Goal: Task Accomplishment & Management: Manage account settings

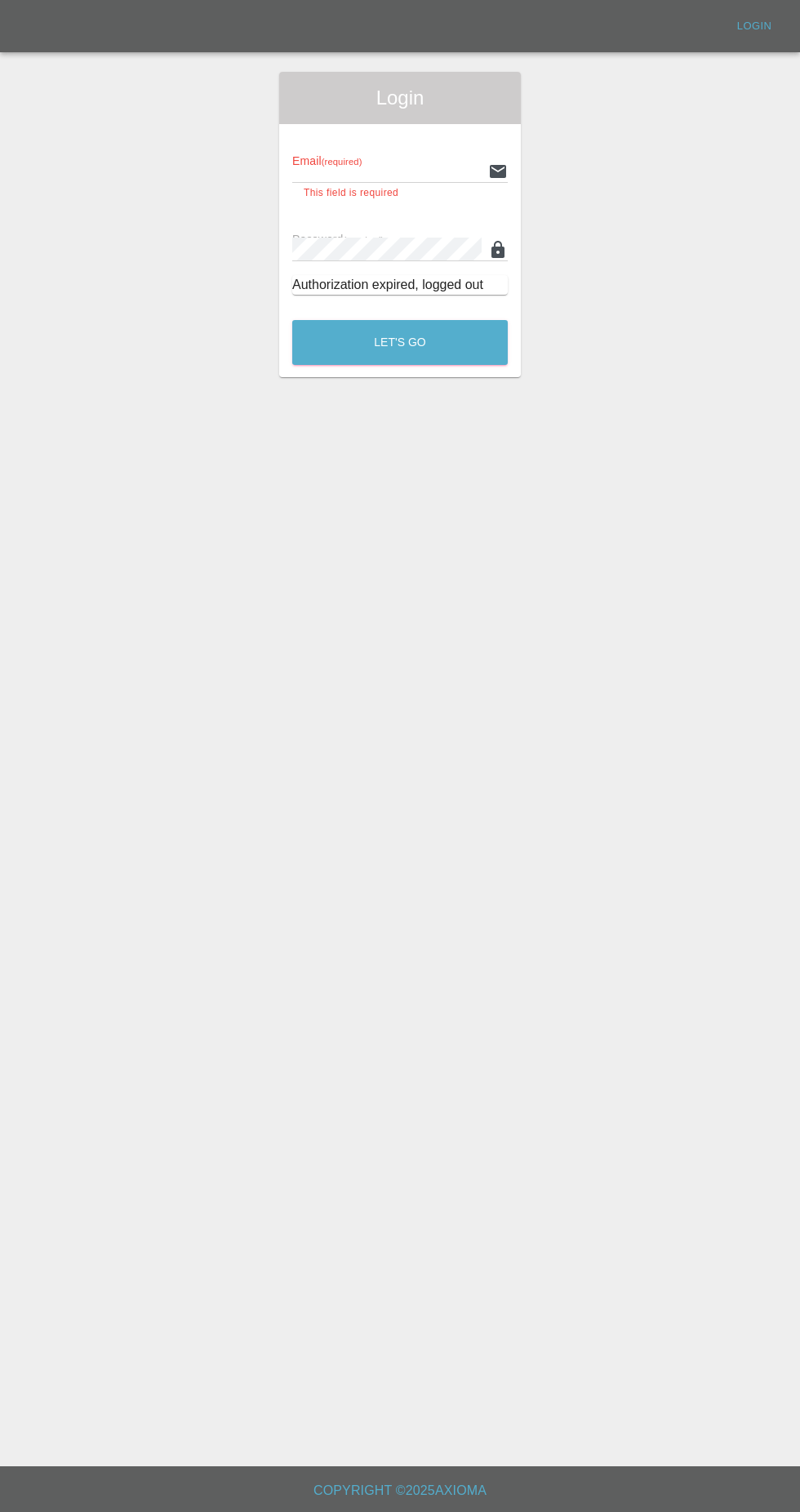
type input "[EMAIL_ADDRESS][DOMAIN_NAME]"
click at [293, 320] on button "Let's Go" at bounding box center [400, 342] width 216 height 45
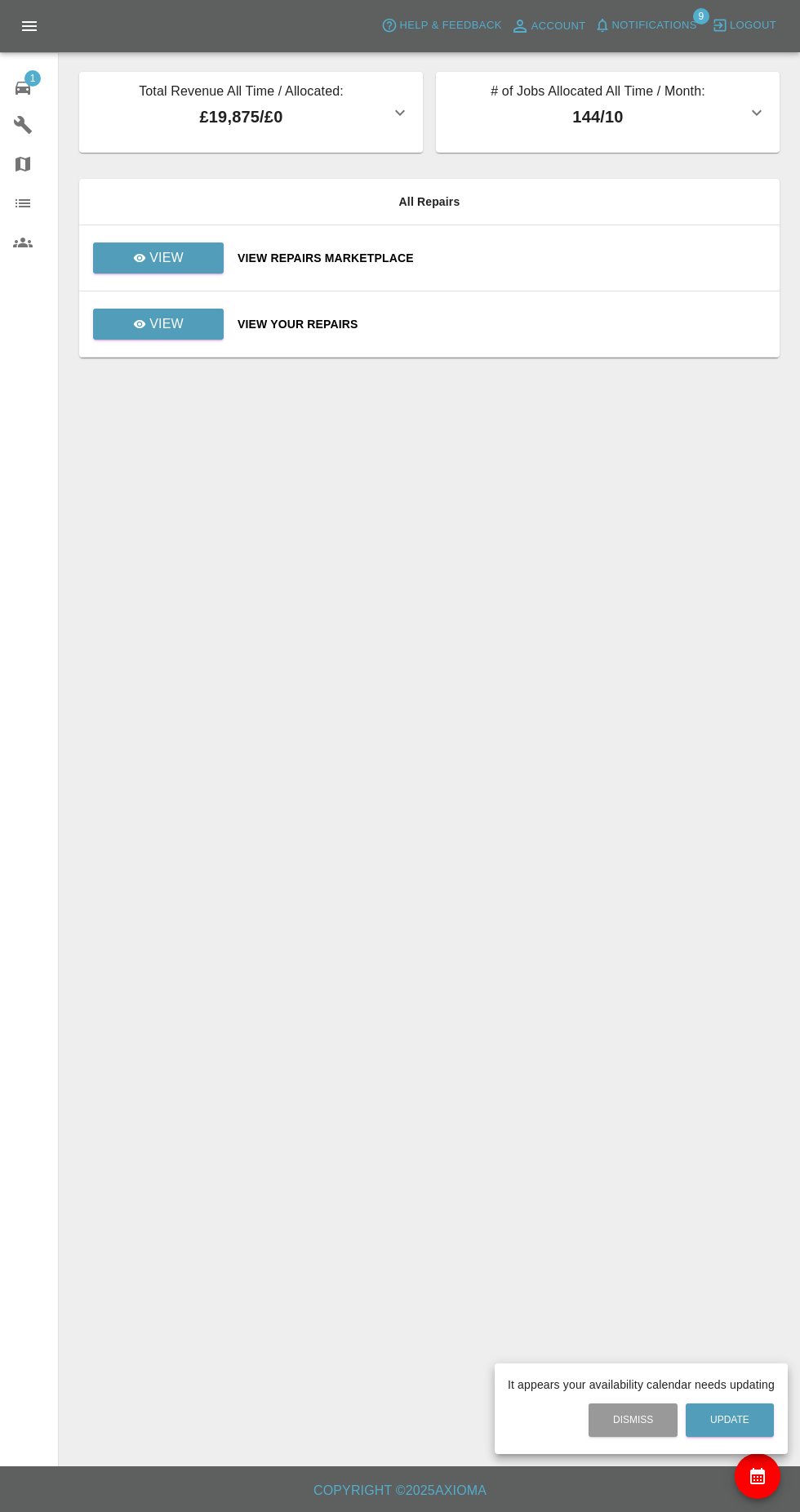
click at [196, 266] on div at bounding box center [400, 756] width 800 height 1512
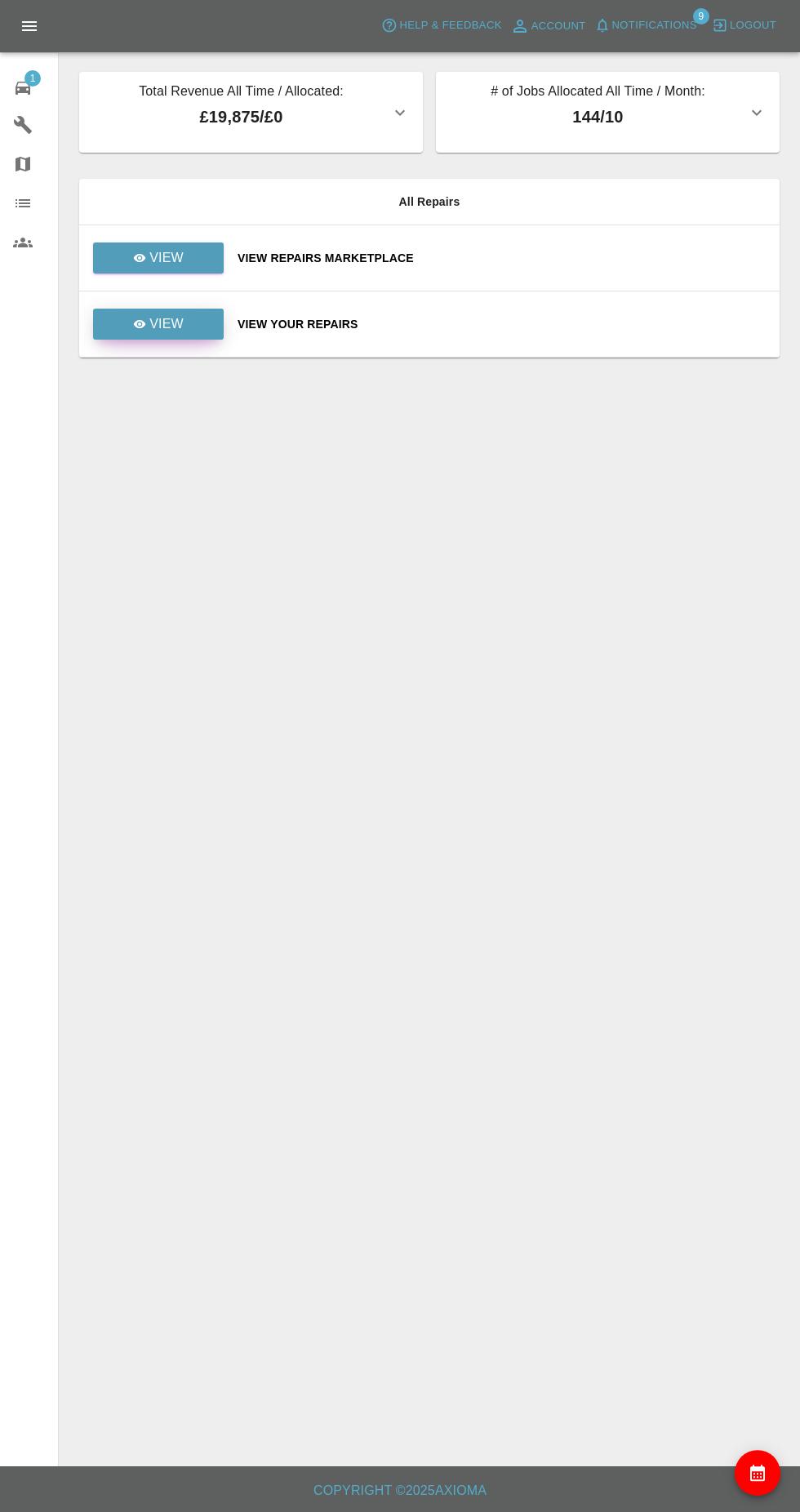
click at [200, 333] on link "View" at bounding box center [159, 324] width 131 height 31
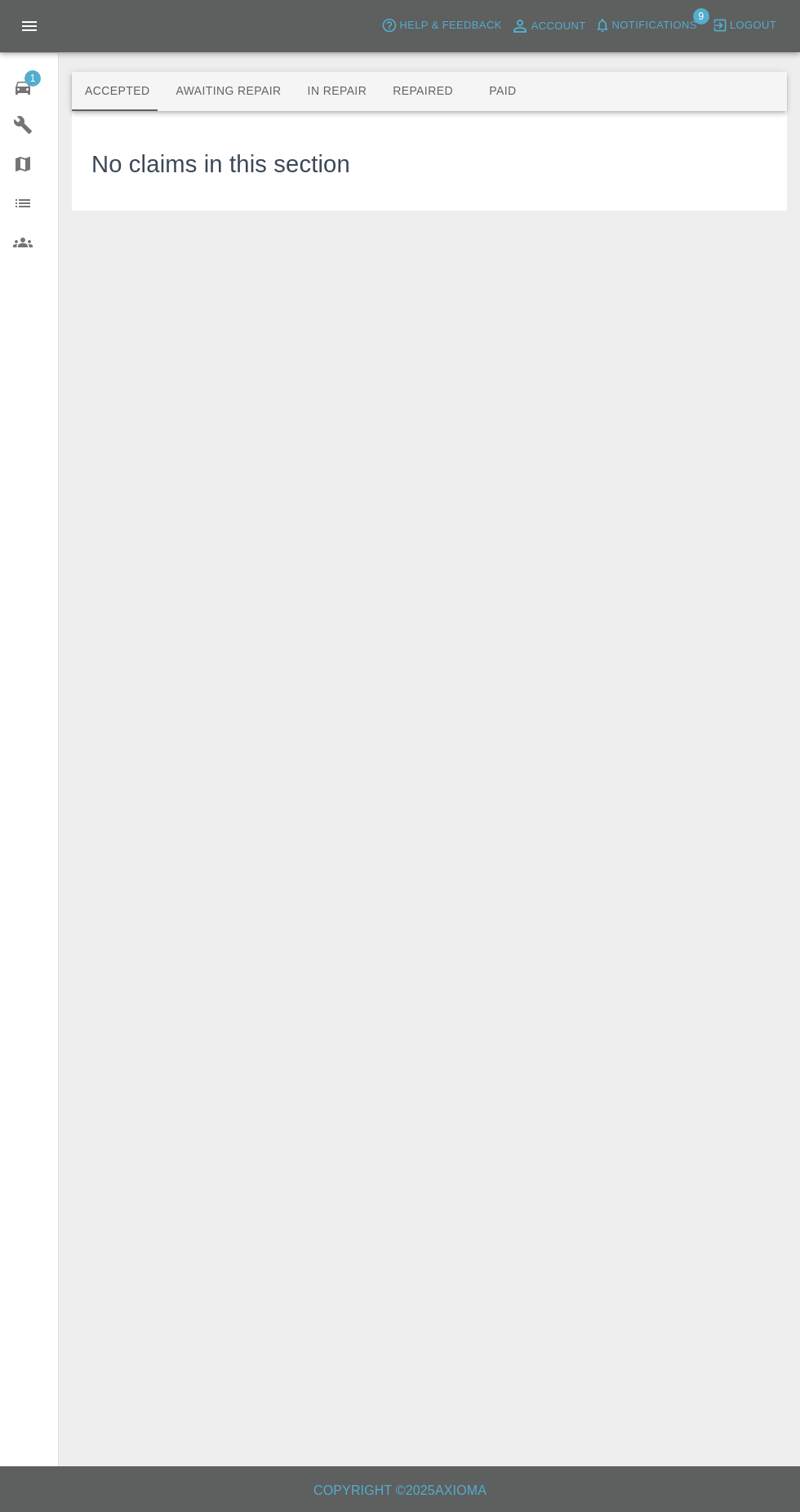
click at [256, 94] on button "Awaiting Repair" at bounding box center [228, 92] width 132 height 39
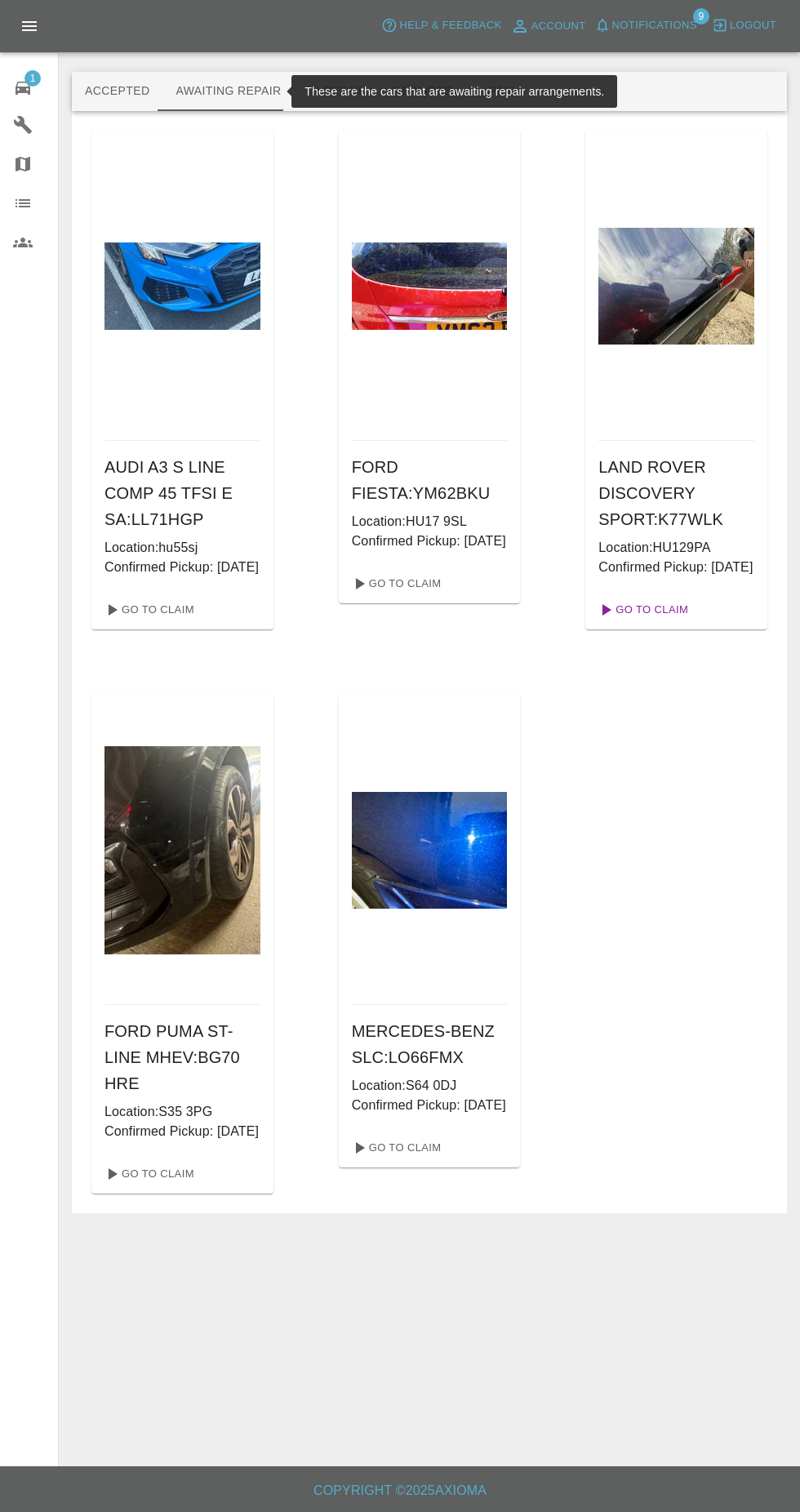
click at [679, 623] on link "Go To Claim" at bounding box center [641, 610] width 100 height 26
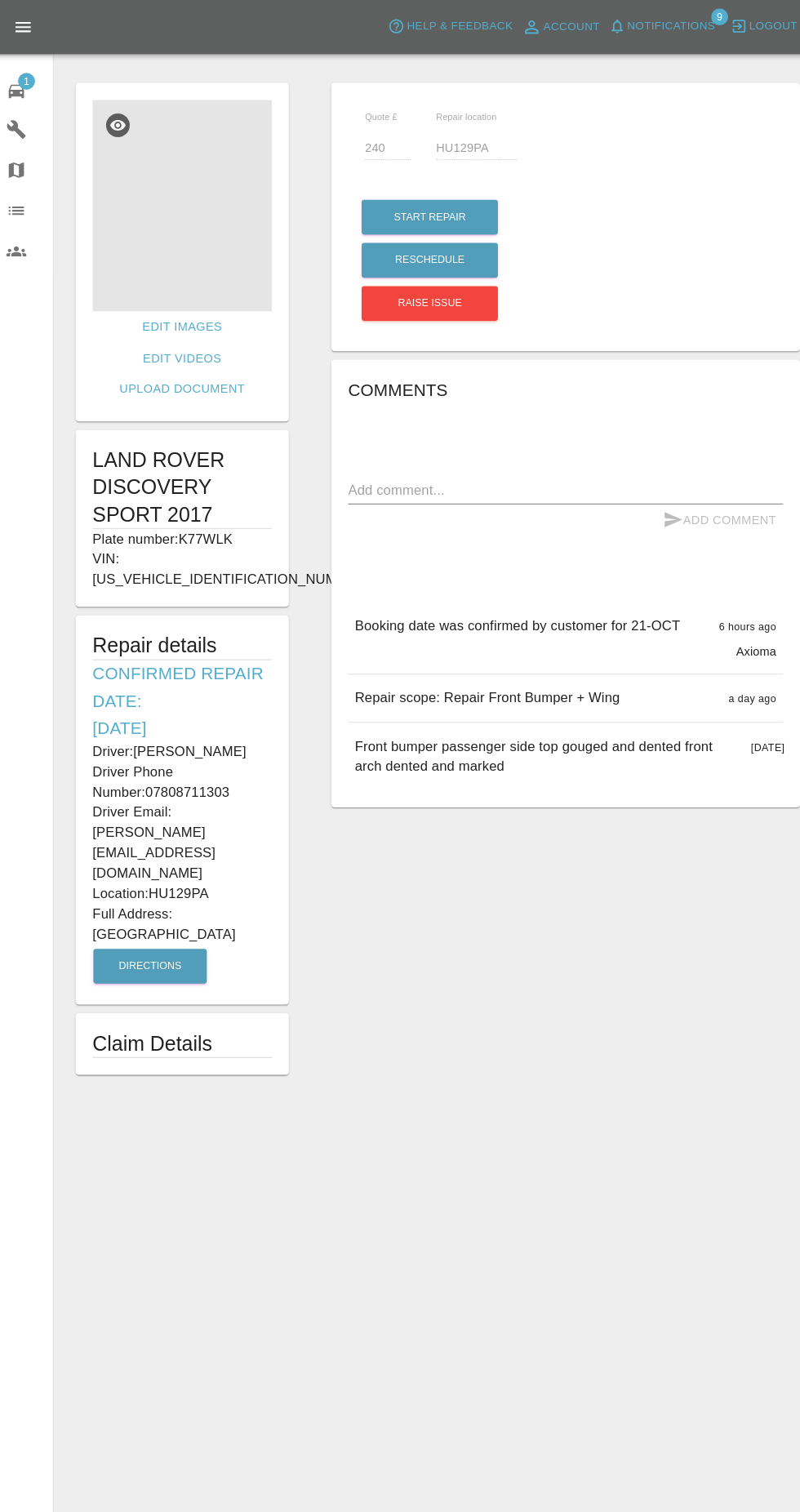
copy div "Driver: [PERSON_NAME] Driver Phone Number: 07808711303 Driver Email: [PERSON_NA…"
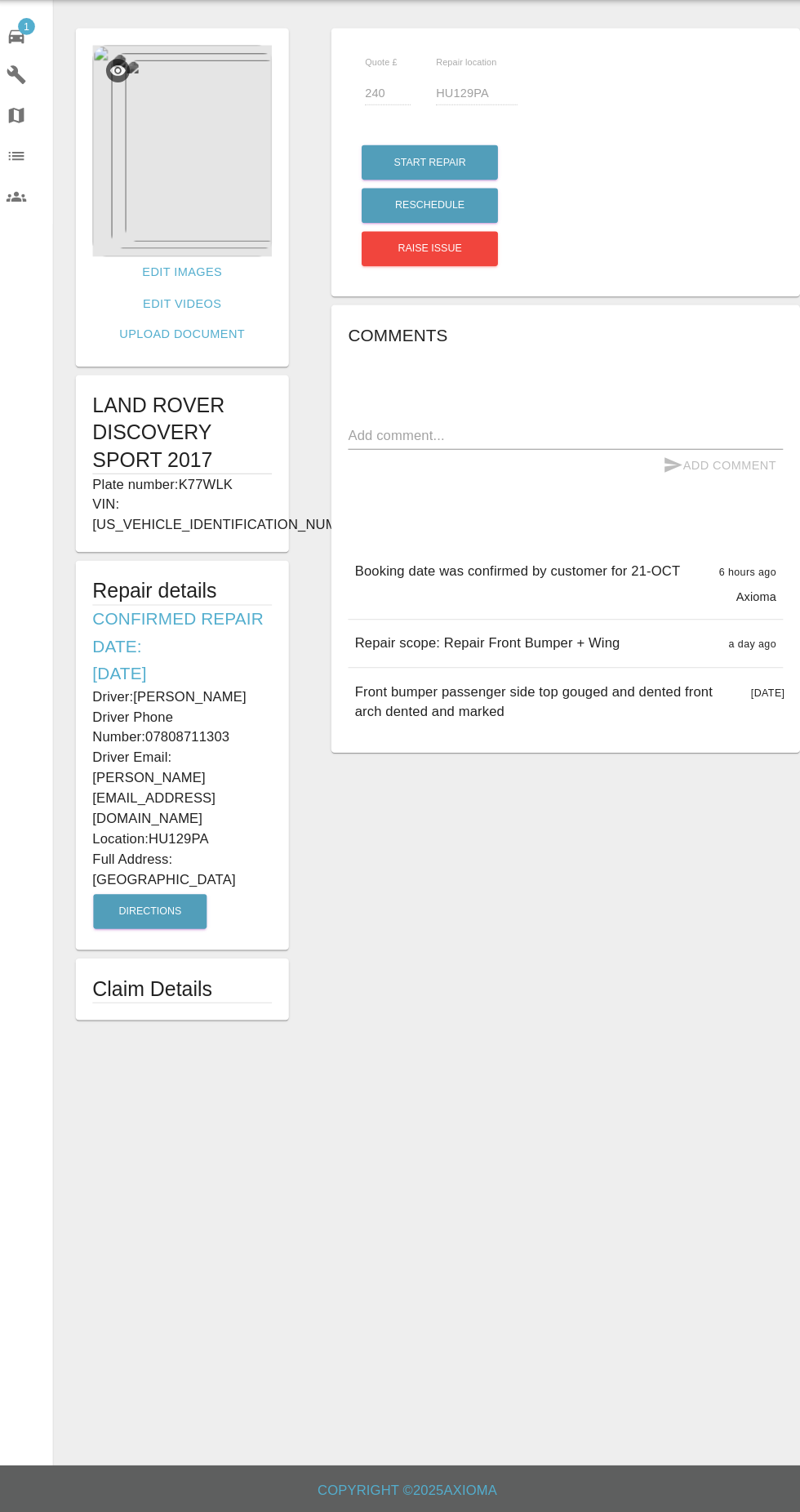
scroll to position [76, 0]
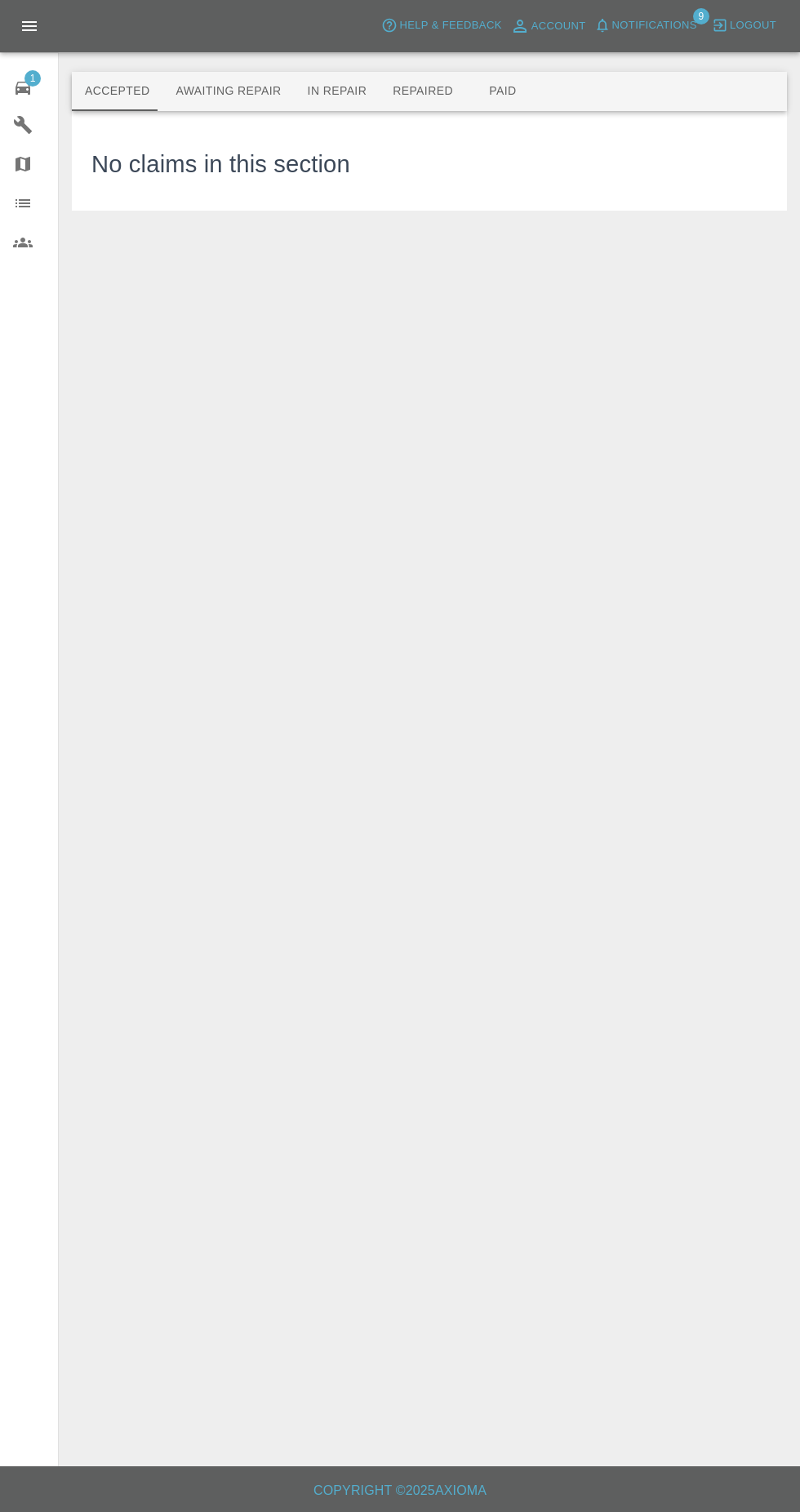
click at [60, 92] on main "Accepted Awaiting Repair In Repair Repaired Paid No claims in this section" at bounding box center [400, 733] width 800 height 1466
click at [14, 85] on icon at bounding box center [22, 88] width 20 height 20
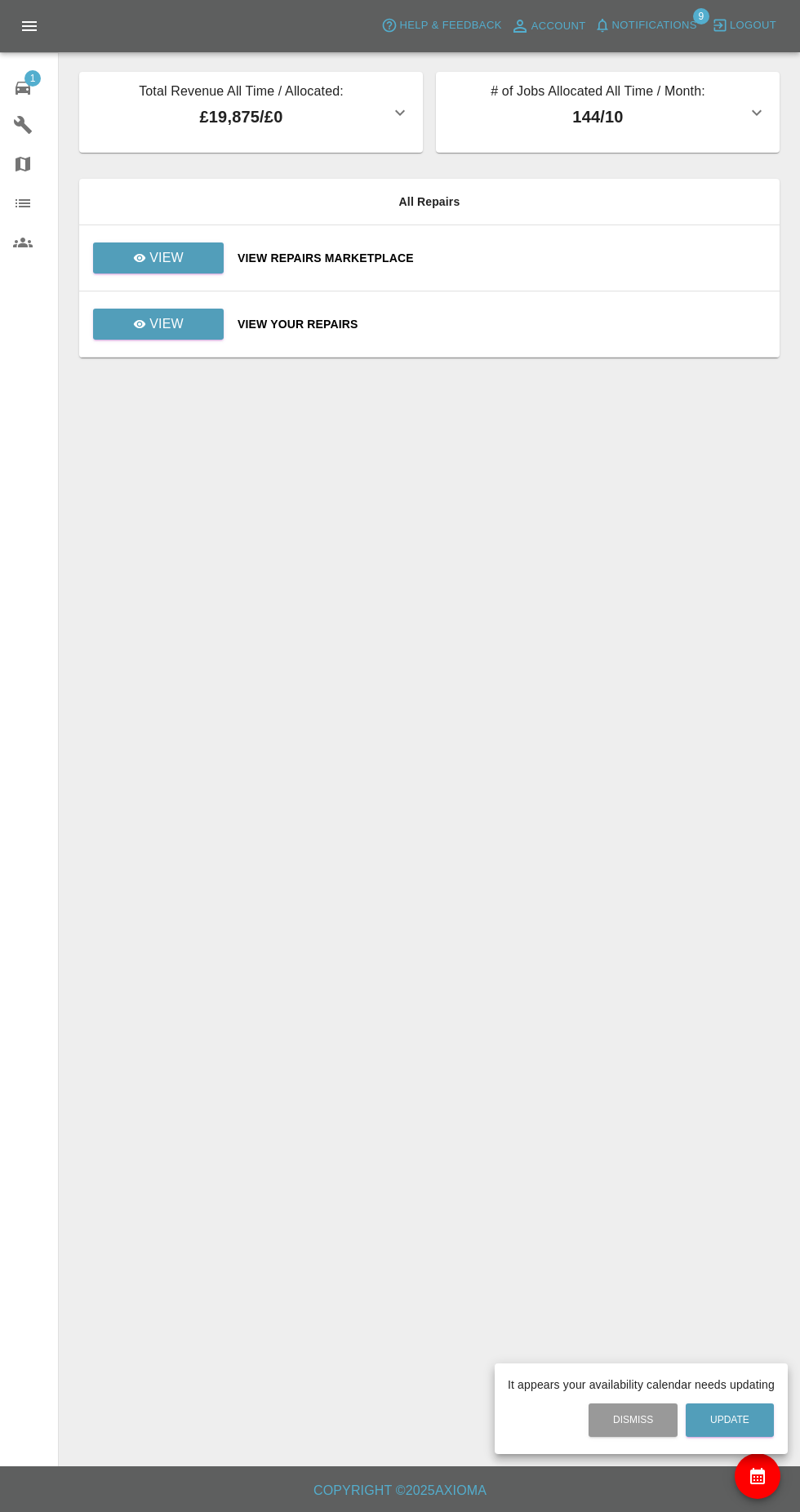
click at [171, 254] on div at bounding box center [400, 756] width 800 height 1512
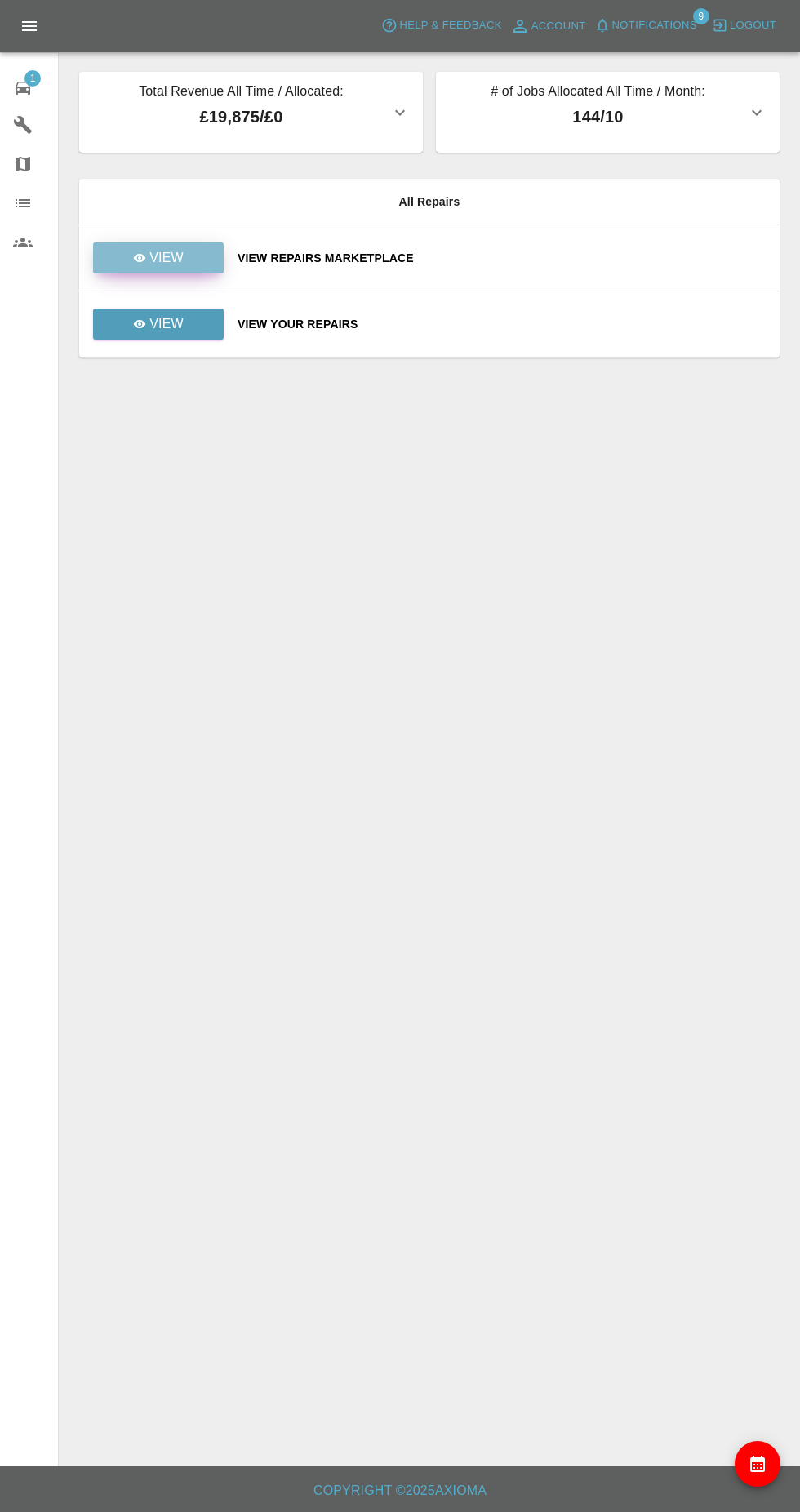
click at [140, 258] on icon at bounding box center [139, 258] width 12 height 8
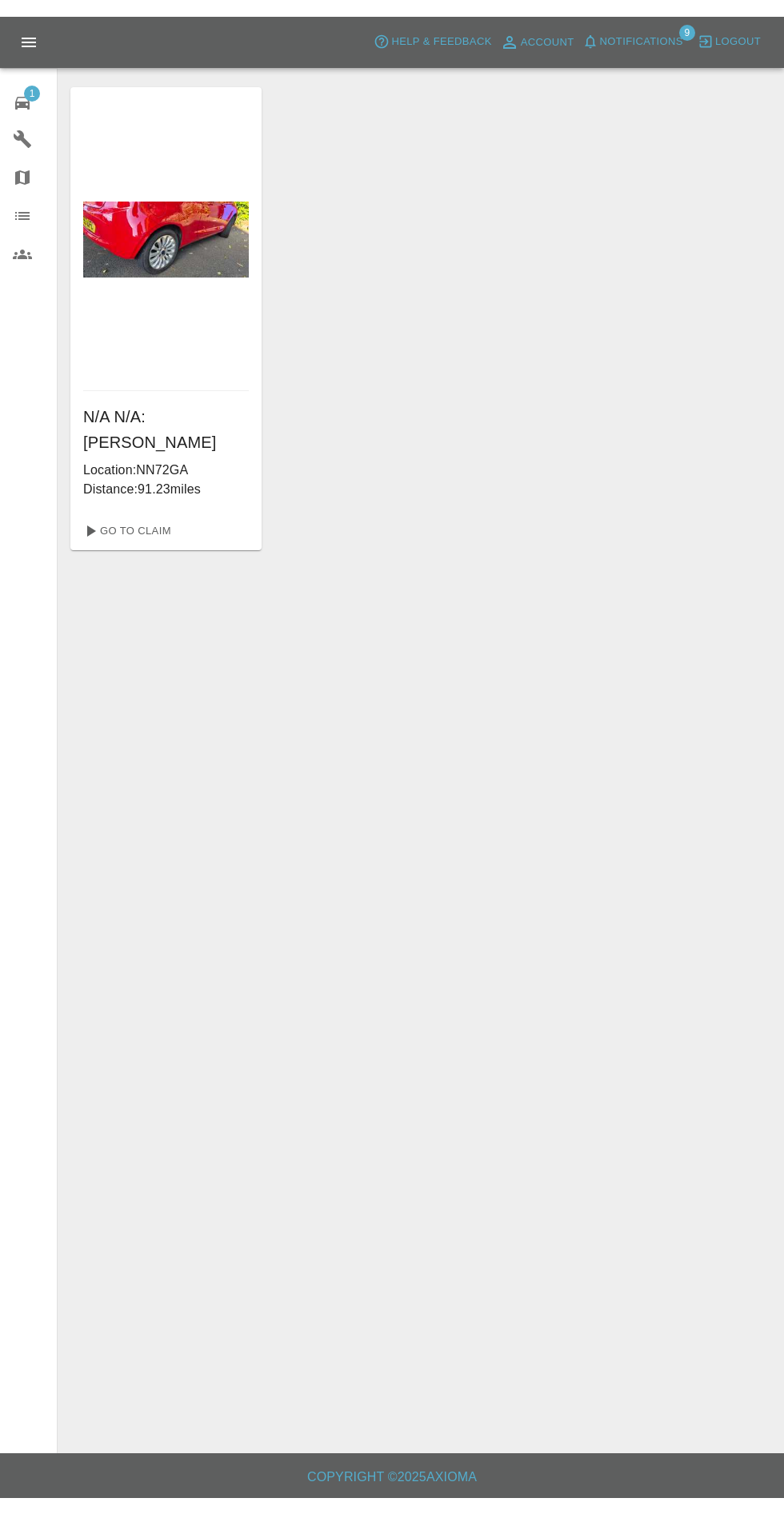
scroll to position [10, 0]
